Goal: Task Accomplishment & Management: Manage account settings

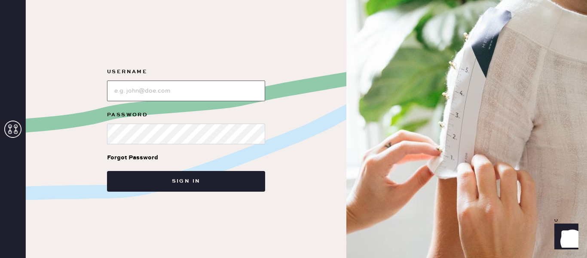
click at [189, 96] on input "loginName" at bounding box center [186, 90] width 158 height 21
type input "katepennington88@gmail.com"
click at [144, 155] on div "Forgot Password" at bounding box center [132, 157] width 51 height 9
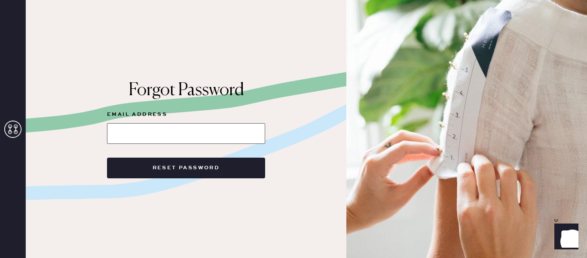
click at [143, 138] on input at bounding box center [186, 133] width 158 height 21
type input "[EMAIL_ADDRESS][DOMAIN_NAME]"
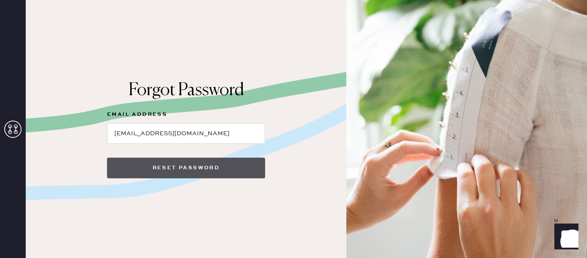
click at [183, 162] on button "Reset Password" at bounding box center [186, 167] width 158 height 21
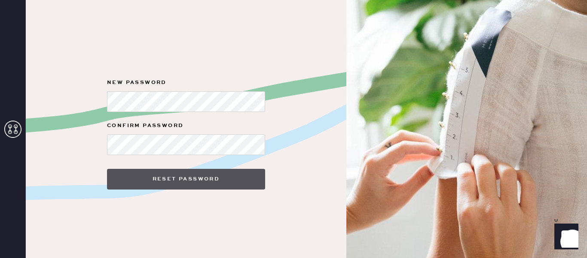
click at [172, 172] on button "Reset Password" at bounding box center [186, 179] width 158 height 21
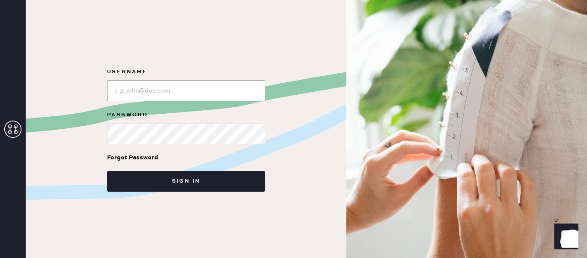
click at [216, 100] on input "loginName" at bounding box center [186, 90] width 158 height 21
type input "[EMAIL_ADDRESS][DOMAIN_NAME]"
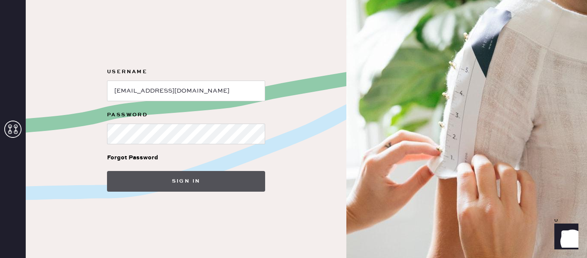
click at [204, 180] on button "Sign in" at bounding box center [186, 181] width 158 height 21
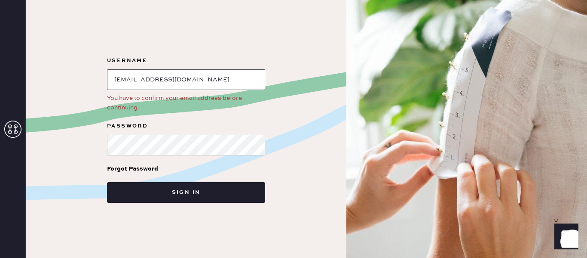
click at [187, 86] on input "loginName" at bounding box center [186, 79] width 158 height 21
click at [15, 126] on icon at bounding box center [12, 128] width 17 height 17
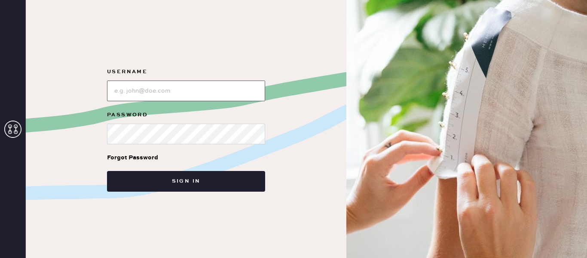
click at [201, 91] on input "loginName" at bounding box center [186, 90] width 158 height 21
type input "[EMAIL_ADDRESS][DOMAIN_NAME]"
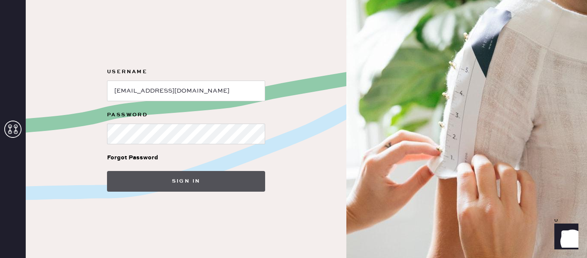
click at [174, 178] on button "Sign in" at bounding box center [186, 181] width 158 height 21
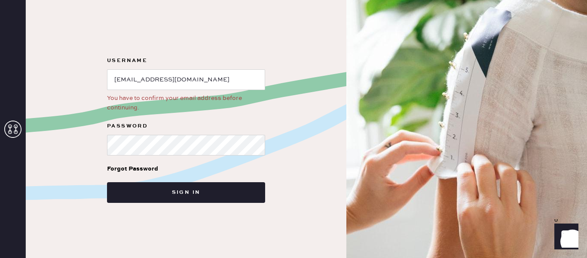
click at [128, 169] on div "Forgot Password" at bounding box center [132, 168] width 51 height 9
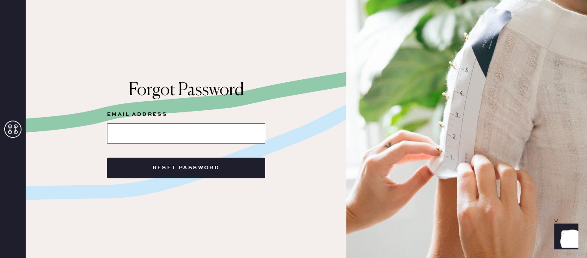
click at [217, 133] on input at bounding box center [186, 133] width 158 height 21
type input "[EMAIL_ADDRESS][DOMAIN_NAME]"
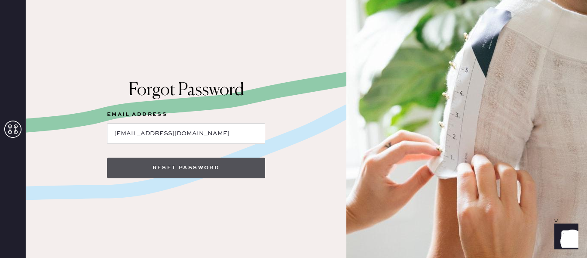
click at [194, 171] on button "Reset Password" at bounding box center [186, 167] width 158 height 21
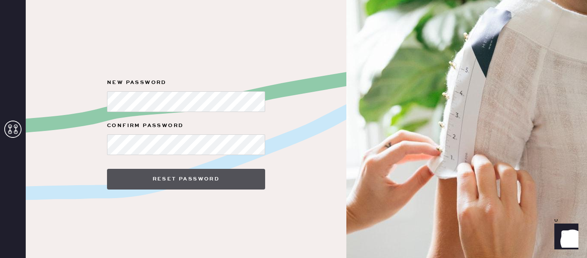
click at [155, 171] on button "Reset Password" at bounding box center [186, 179] width 158 height 21
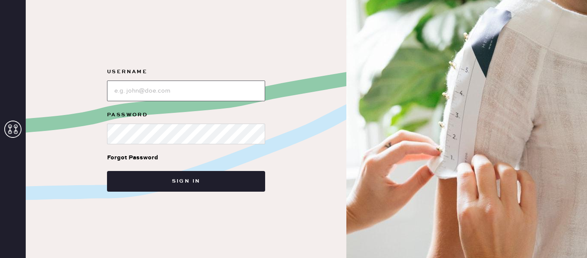
click at [147, 91] on input "loginName" at bounding box center [186, 90] width 158 height 21
type input "[EMAIL_ADDRESS][DOMAIN_NAME]"
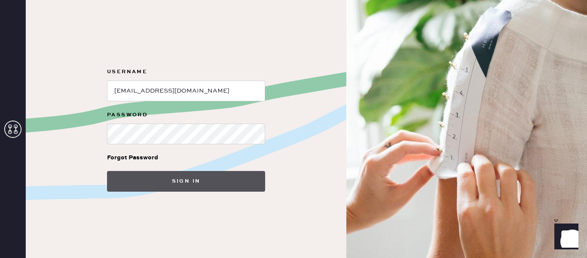
click at [175, 176] on button "Sign in" at bounding box center [186, 181] width 158 height 21
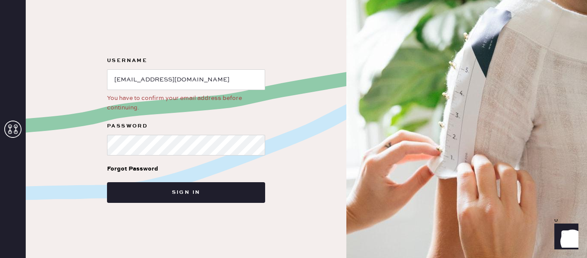
click at [154, 101] on div "You have to confirm your email address before continuing." at bounding box center [186, 102] width 158 height 19
click at [15, 123] on icon at bounding box center [12, 128] width 17 height 17
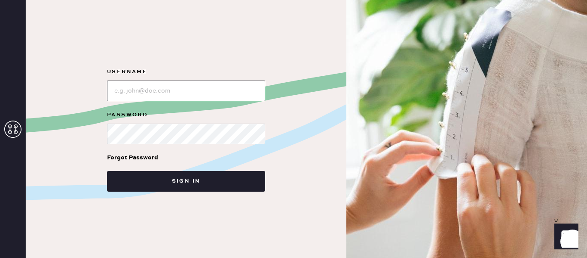
click at [138, 98] on input "loginName" at bounding box center [186, 90] width 158 height 21
type input "[EMAIL_ADDRESS][DOMAIN_NAME]"
click at [107, 171] on button "Sign in" at bounding box center [186, 181] width 158 height 21
